Goal: Task Accomplishment & Management: Manage account settings

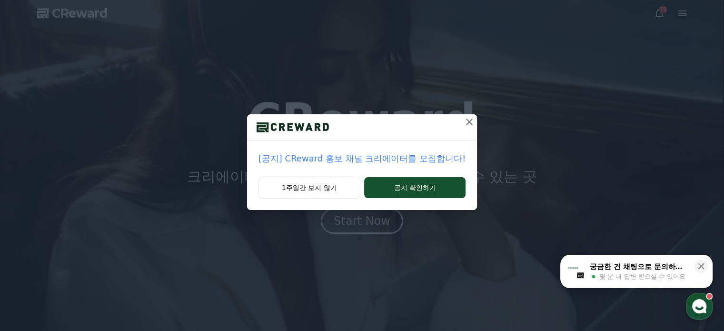
click at [323, 161] on p "[공지] CReward 홍보 채널 크리에이터를 모집합니다!" at bounding box center [362, 158] width 207 height 13
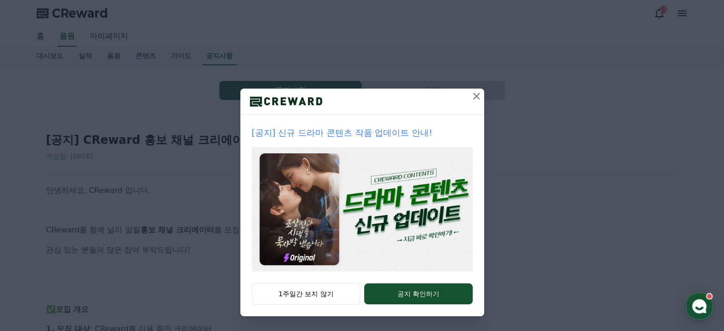
click at [472, 99] on icon at bounding box center [476, 95] width 11 height 11
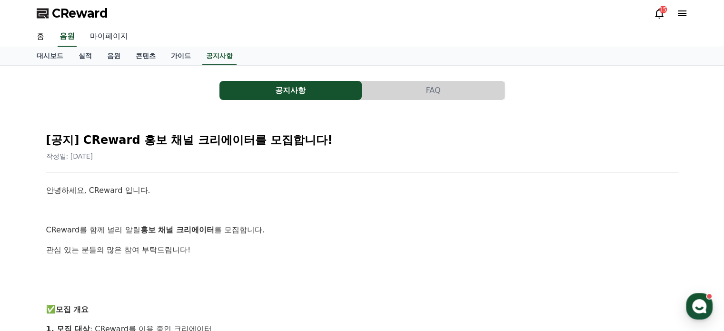
click at [107, 33] on link "마이페이지" at bounding box center [108, 37] width 53 height 20
select select "**********"
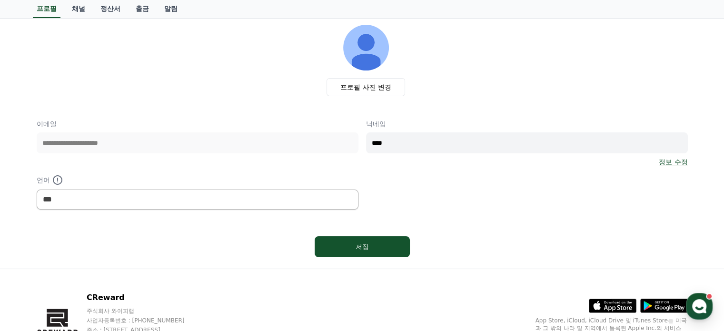
scroll to position [95, 0]
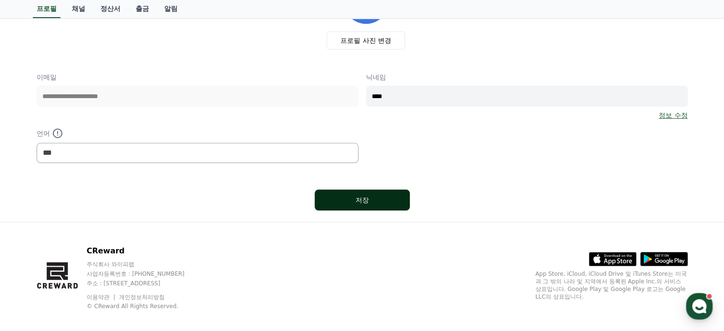
click at [371, 201] on div "저장" at bounding box center [362, 200] width 57 height 10
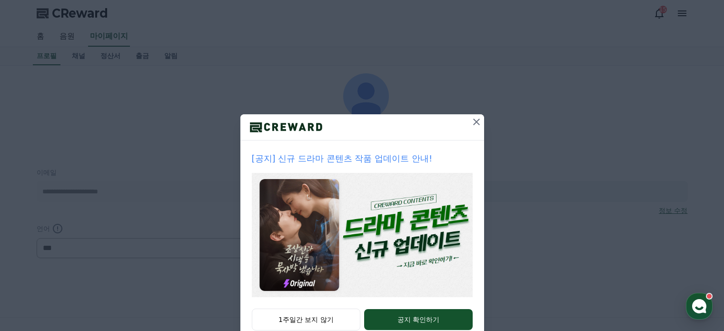
select select "**********"
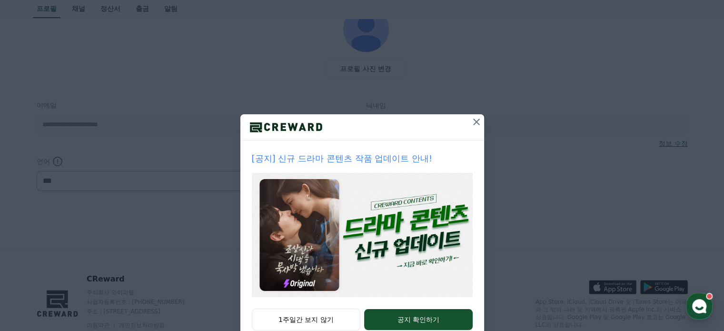
click at [472, 120] on icon at bounding box center [476, 121] width 11 height 11
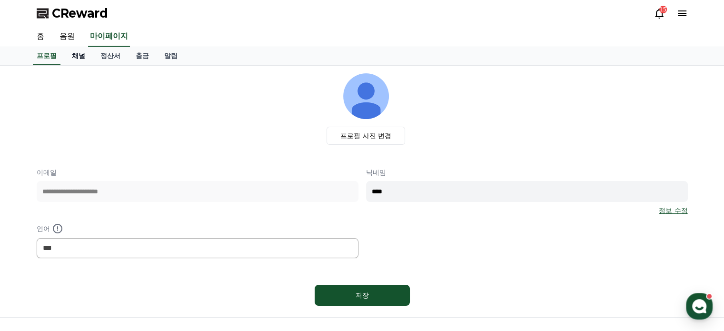
click at [84, 57] on link "채널" at bounding box center [78, 56] width 29 height 18
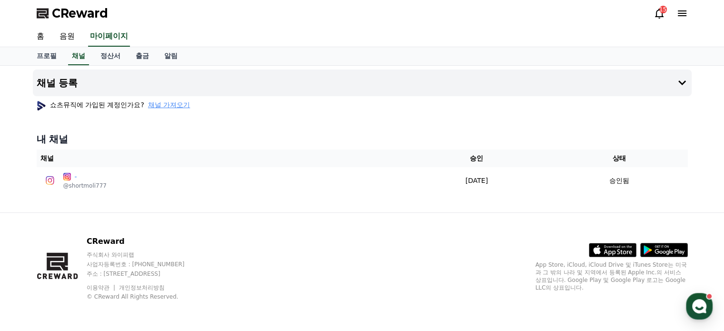
click at [175, 105] on span "채널 가져오기" at bounding box center [169, 105] width 42 height 10
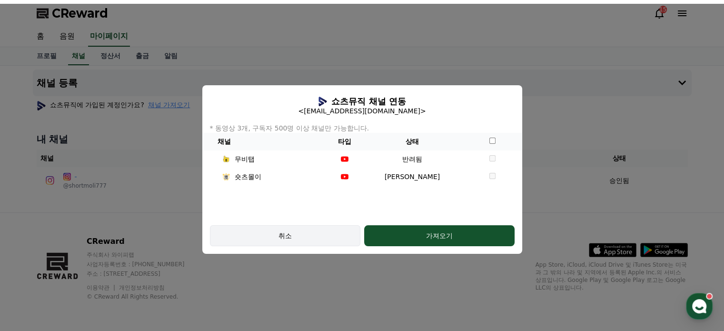
click at [331, 236] on div "취소" at bounding box center [285, 236] width 123 height 10
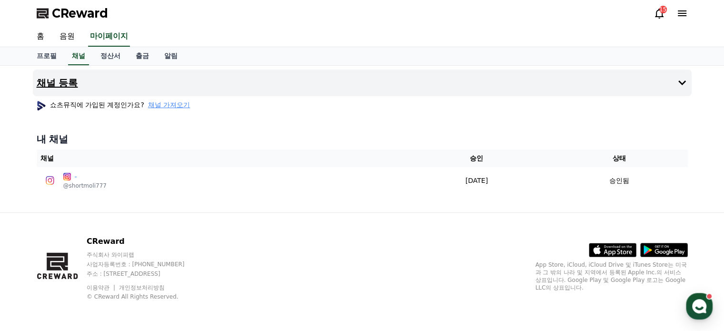
click at [57, 80] on h4 "채널 등록" at bounding box center [57, 83] width 41 height 10
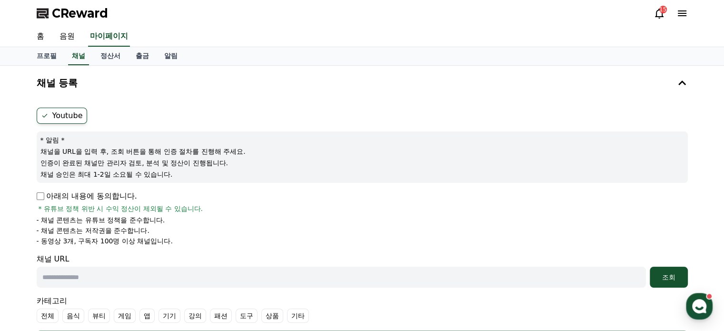
drag, startPoint x: 83, startPoint y: 154, endPoint x: 180, endPoint y: 189, distance: 102.1
click at [180, 189] on form "Youtube * 알림 * 채널을 URL을 입력 후, 조회 버튼을 통해 인증 절차를 진행해 주세요. 인증이 완료된 채널만 관리자 검토, 분석 …" at bounding box center [363, 230] width 652 height 244
click at [68, 36] on link "음원" at bounding box center [67, 37] width 30 height 20
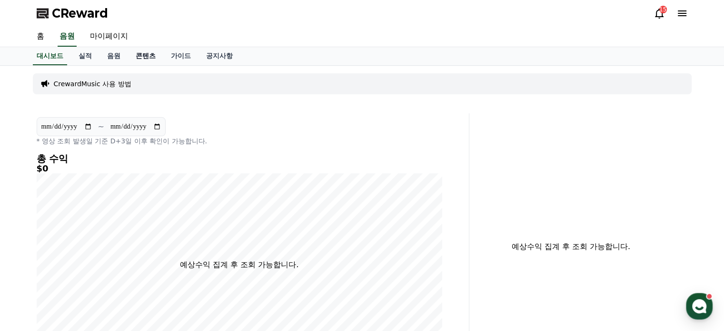
click at [147, 54] on link "콘텐츠" at bounding box center [145, 56] width 35 height 18
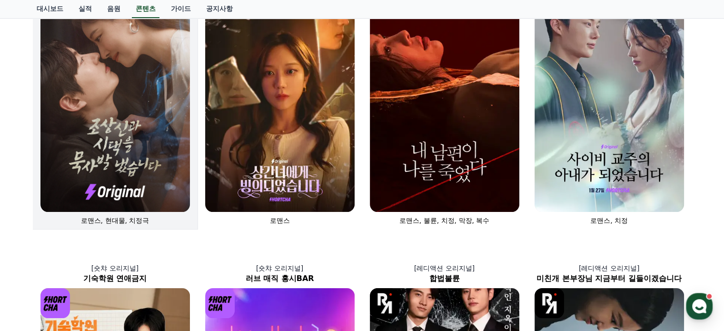
scroll to position [143, 0]
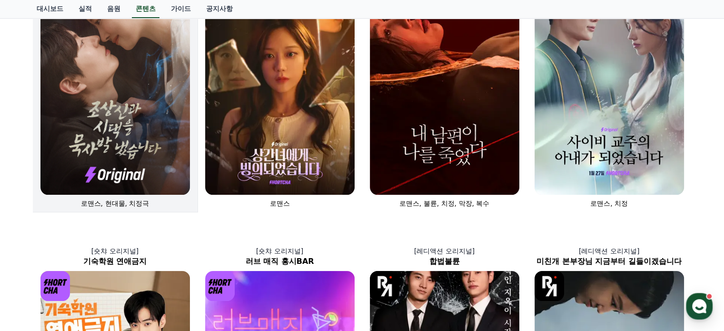
click at [140, 127] on img at bounding box center [115, 82] width 150 height 224
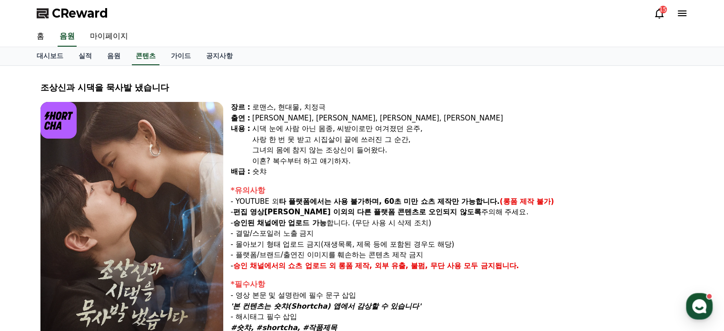
drag, startPoint x: 259, startPoint y: 110, endPoint x: 526, endPoint y: 252, distance: 303.0
click at [526, 252] on div "장르 : 로맨스, 현대물, 치정극 출연 : 최윤정, 정시현, 신영찬, 송경아 내용 : 시댁 눈에 사람 아닌 몸종, 씨받이로만 여겨졌던 은주, …" at bounding box center [457, 237] width 453 height 271
click at [309, 261] on strong "승인 채널에서의 쇼츠 업로드 외" at bounding box center [284, 265] width 103 height 9
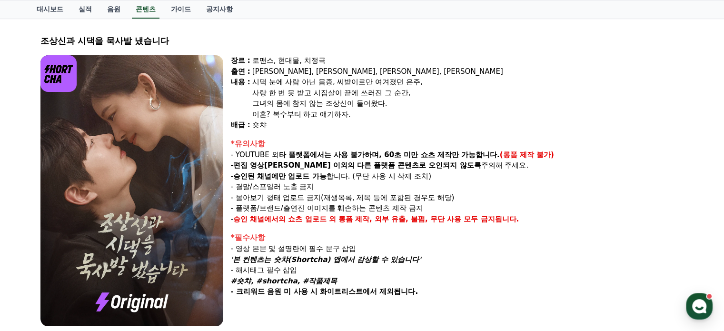
scroll to position [48, 0]
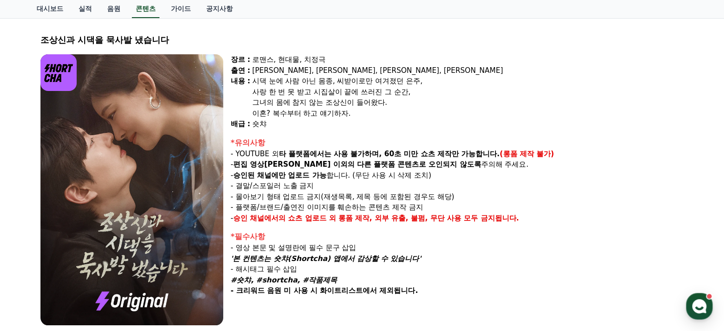
drag, startPoint x: 528, startPoint y: 218, endPoint x: 249, endPoint y: 117, distance: 296.8
click at [249, 117] on div "장르 : 로맨스, 현대물, 치정극 출연 : 최윤정, 정시현, 신영찬, 송경아 내용 : 시댁 눈에 사람 아닌 몸종, 씨받이로만 여겨졌던 은주, …" at bounding box center [457, 189] width 453 height 271
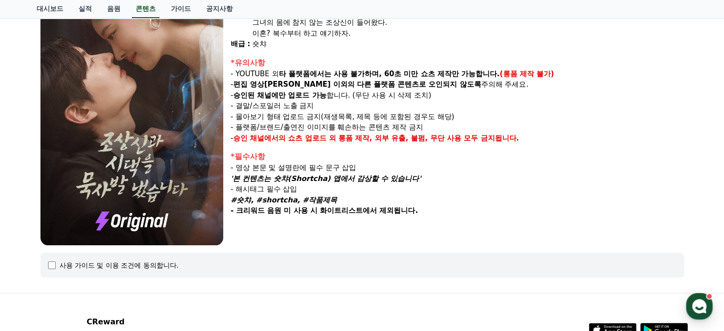
scroll to position [95, 0]
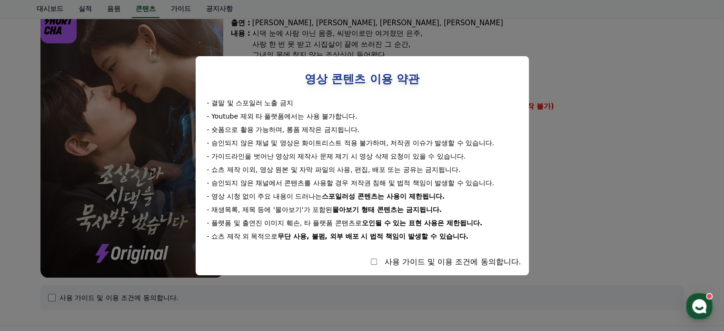
drag, startPoint x: 210, startPoint y: 103, endPoint x: 511, endPoint y: 254, distance: 336.3
click at [511, 254] on div "영상 콘텐츠 이용 약관 - 결말 및 스포일러 노출 금지 - Youtube 제외 타 플랫폼에서는 사용 불가합니다. - 숏폼으로 활용 가능하며, …" at bounding box center [362, 166] width 318 height 204
click at [370, 261] on div "사용 가이드 및 이용 조건에 동의합니다." at bounding box center [362, 261] width 318 height 11
select select
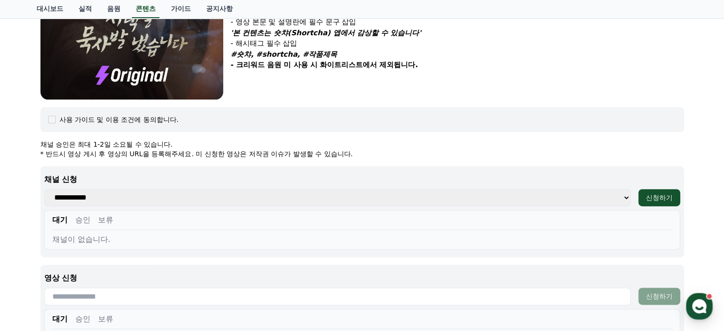
scroll to position [286, 0]
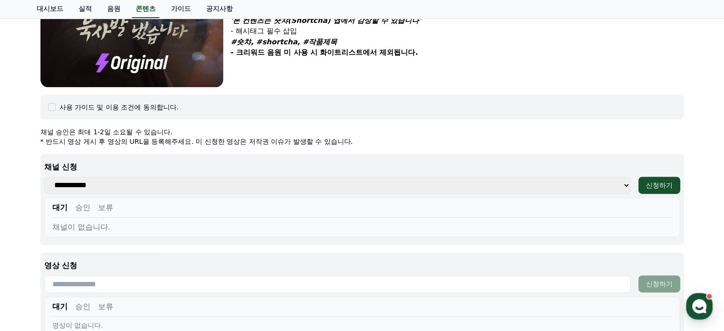
click at [135, 188] on select "**********" at bounding box center [337, 185] width 587 height 17
click at [708, 160] on div "조상신과 시댁을 묵사발 냈습니다 장르 : 로맨스, 현대물, 치정극 출연 : 최윤정, 정시현, 신영찬, 송경아 내용 : 시댁 눈에 사람 아닌 몸…" at bounding box center [362, 96] width 724 height 632
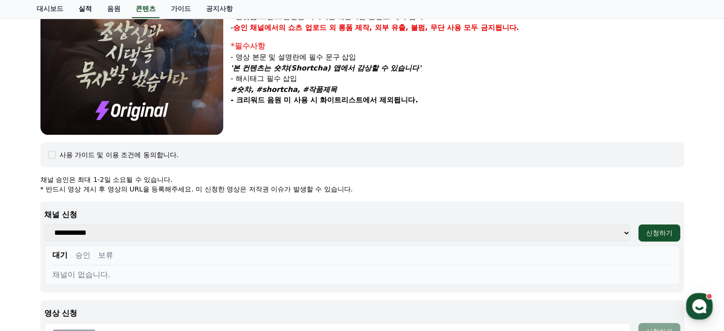
click at [85, 11] on link "실적" at bounding box center [85, 9] width 29 height 18
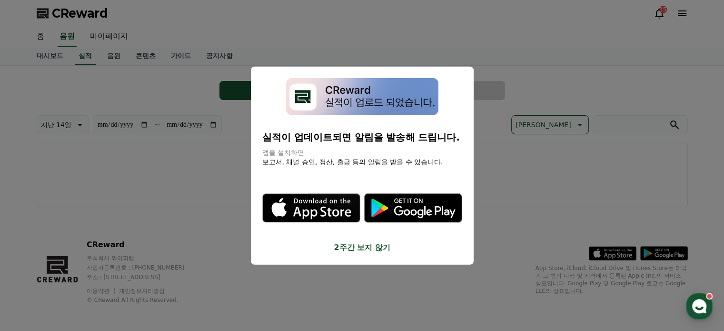
click at [364, 247] on button "2주간 보지 않기" at bounding box center [362, 247] width 200 height 11
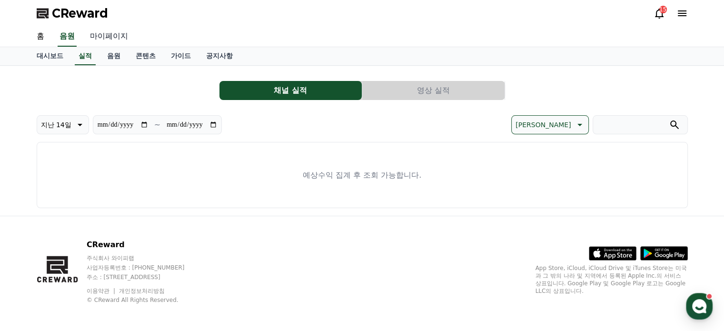
click at [108, 38] on link "마이페이지" at bounding box center [108, 37] width 53 height 20
select select "**********"
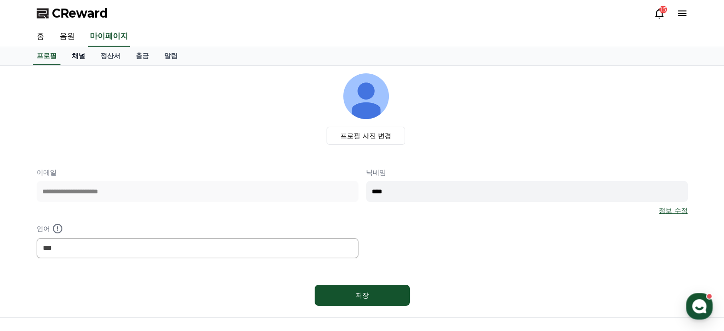
click at [83, 55] on link "채널" at bounding box center [78, 56] width 29 height 18
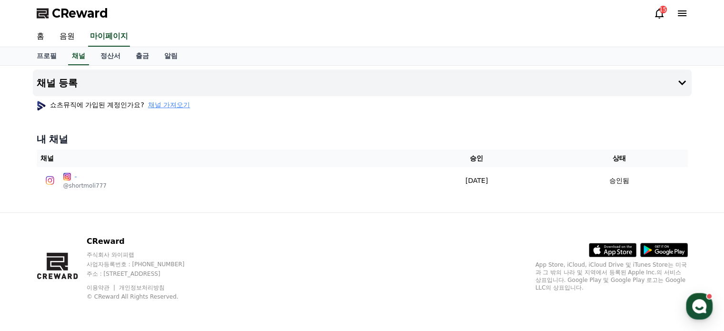
click at [171, 106] on span "채널 가져오기" at bounding box center [169, 105] width 42 height 10
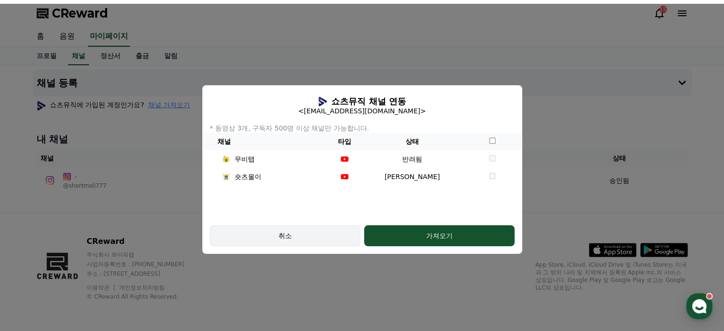
click at [333, 235] on div "취소" at bounding box center [285, 236] width 123 height 10
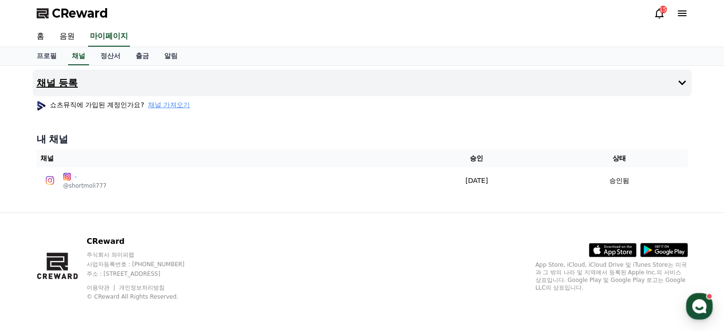
click at [63, 83] on h4 "채널 등록" at bounding box center [57, 83] width 41 height 10
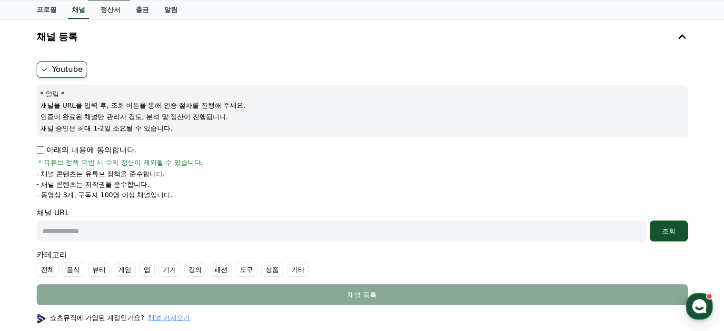
scroll to position [48, 0]
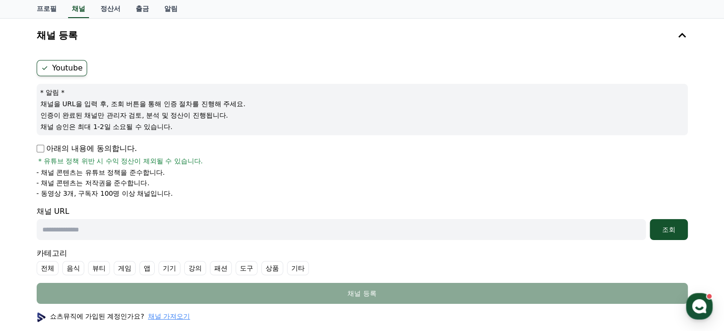
click at [72, 151] on p "아래의 내용에 동의합니다." at bounding box center [87, 148] width 100 height 11
drag, startPoint x: 58, startPoint y: 165, endPoint x: 209, endPoint y: 215, distance: 159.3
click at [205, 206] on form "Youtube * 알림 * 채널을 URL을 입력 후, 조회 버튼을 통해 인증 절차를 진행해 주세요. 인증이 완료된 채널만 관리자 검토, 분석 …" at bounding box center [363, 182] width 652 height 244
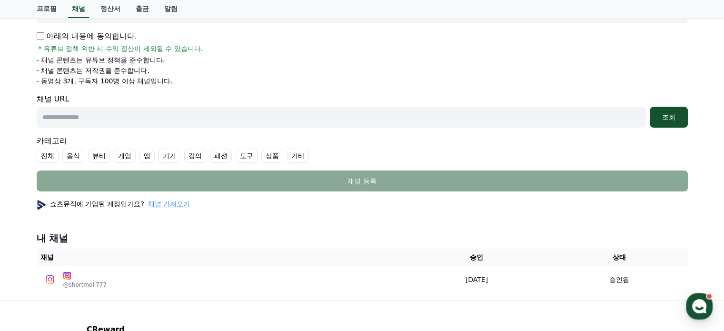
scroll to position [191, 0]
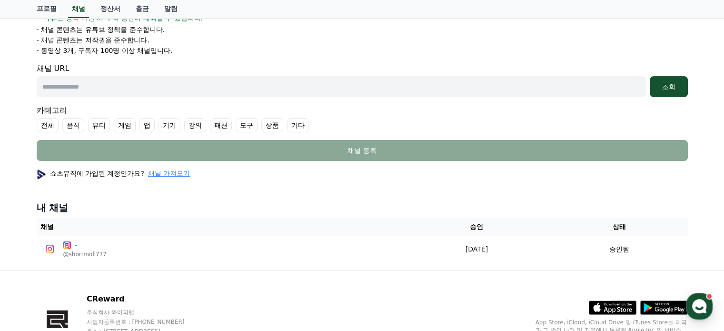
click at [66, 78] on input "text" at bounding box center [342, 86] width 610 height 21
